Goal: Transaction & Acquisition: Purchase product/service

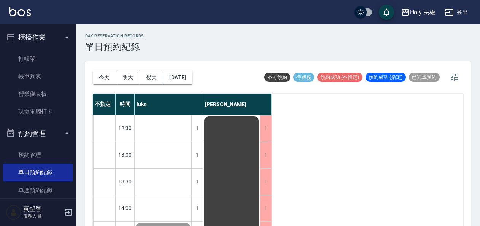
scroll to position [266, 0]
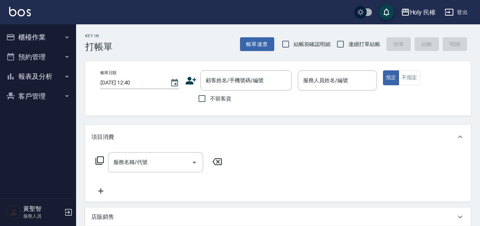
click at [191, 78] on icon at bounding box center [191, 81] width 11 height 8
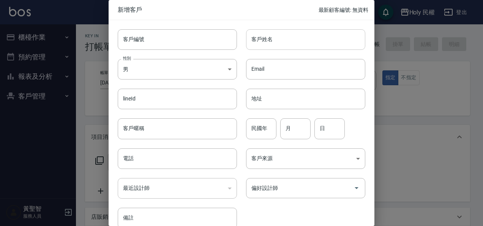
click at [255, 40] on input "客戶姓名" at bounding box center [305, 39] width 119 height 21
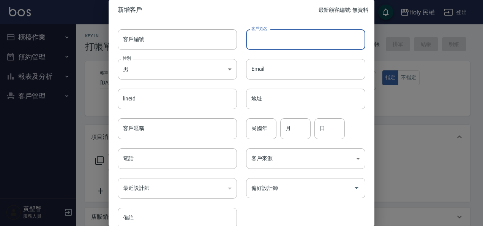
type input "ㄌ"
click at [294, 40] on input "客戶姓名" at bounding box center [305, 39] width 119 height 21
type input "謝"
click at [168, 162] on input "電話" at bounding box center [177, 158] width 119 height 21
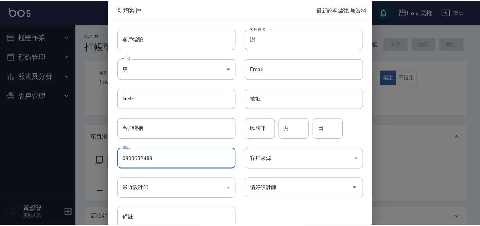
scroll to position [37, 0]
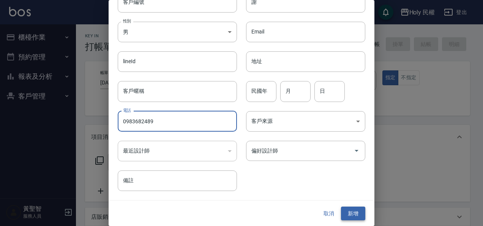
type input "0983682489"
click at [351, 213] on button "新增" at bounding box center [353, 213] width 24 height 14
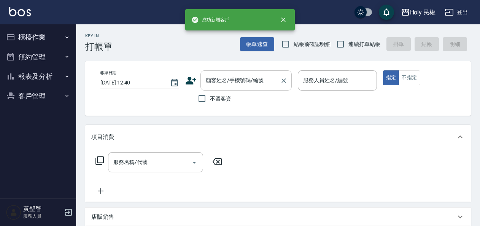
click at [234, 81] on input "顧客姓名/手機號碼/編號" at bounding box center [240, 80] width 73 height 13
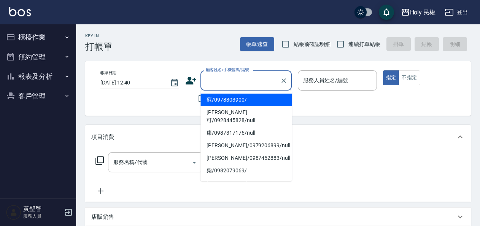
type input "v"
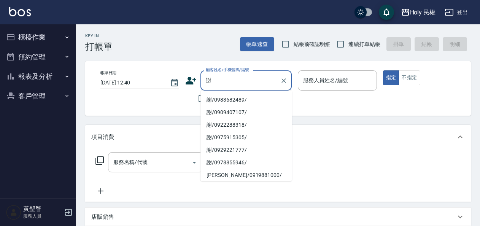
click at [235, 100] on li "謝/0983682489/" at bounding box center [245, 99] width 91 height 13
type input "謝/0983682489/"
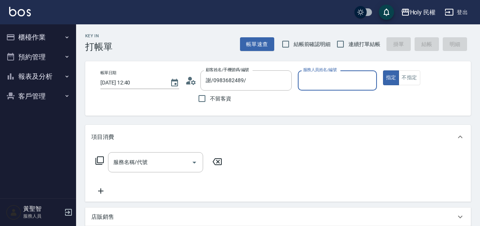
click at [348, 78] on input "服務人員姓名/編號" at bounding box center [337, 80] width 72 height 13
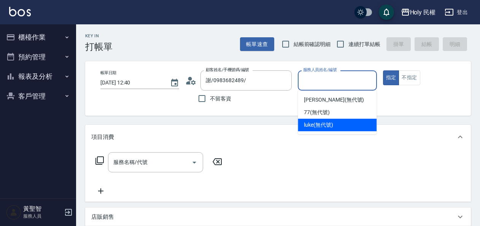
click at [324, 127] on span "luke (無代號)" at bounding box center [318, 125] width 29 height 8
type input "luke(無代號)"
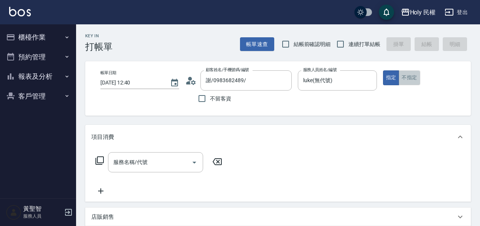
click at [406, 77] on button "不指定" at bounding box center [408, 77] width 21 height 15
click at [138, 165] on input "服務名稱/代號" at bounding box center [149, 161] width 77 height 13
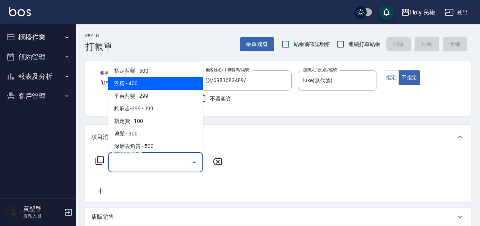
click at [138, 86] on span "洗剪 - 400" at bounding box center [155, 83] width 95 height 13
type input "洗剪(3)"
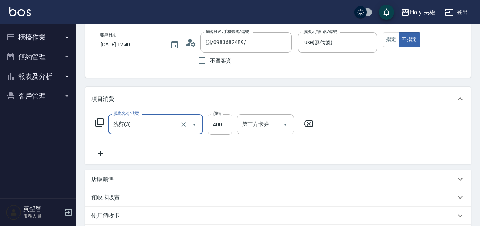
scroll to position [158, 0]
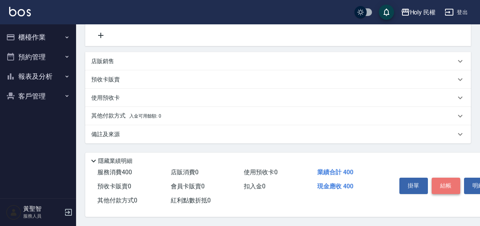
click at [447, 184] on button "結帳" at bounding box center [445, 185] width 28 height 16
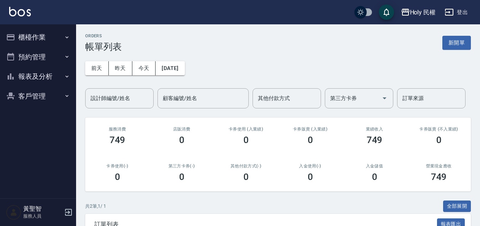
drag, startPoint x: 342, startPoint y: 71, endPoint x: 274, endPoint y: 43, distance: 73.9
click at [274, 43] on div "ORDERS 帳單列表 新開單" at bounding box center [277, 42] width 385 height 19
